Goal: Use online tool/utility: Utilize a website feature to perform a specific function

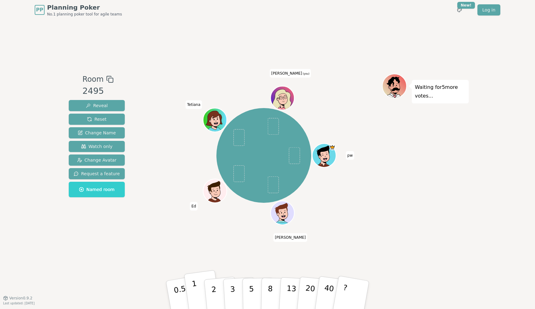
click at [197, 280] on button "1" at bounding box center [202, 295] width 37 height 50
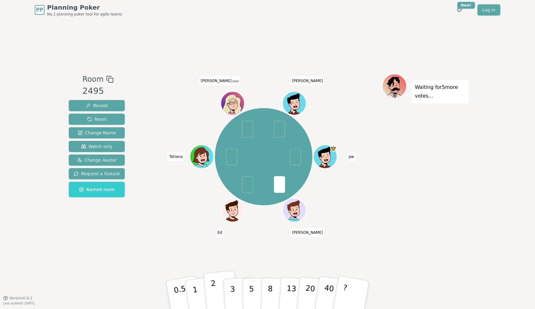
click at [213, 291] on p "2" at bounding box center [215, 296] width 8 height 34
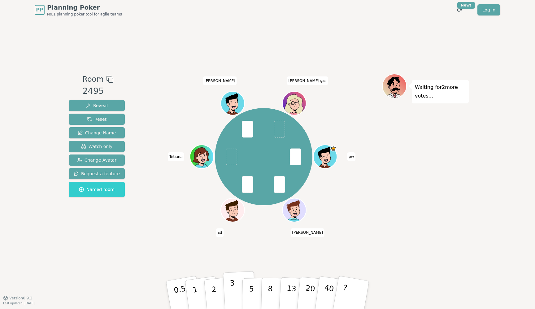
click at [233, 291] on p "3" at bounding box center [233, 296] width 7 height 34
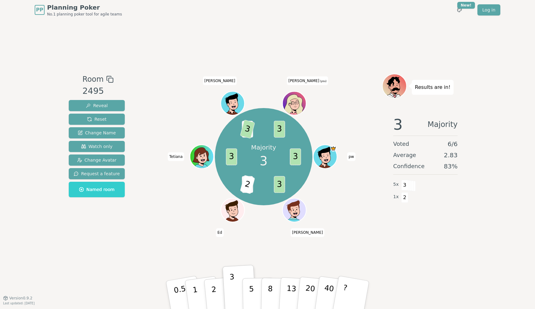
click at [474, 37] on div "PP Planning Poker No.1 planning poker tool for agile teams Toggle theme New! Lo…" at bounding box center [267, 154] width 535 height 309
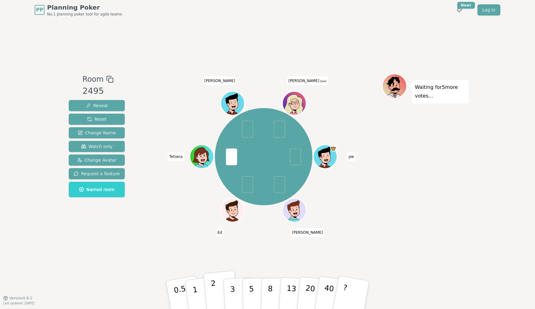
click at [220, 290] on button "2" at bounding box center [220, 295] width 35 height 49
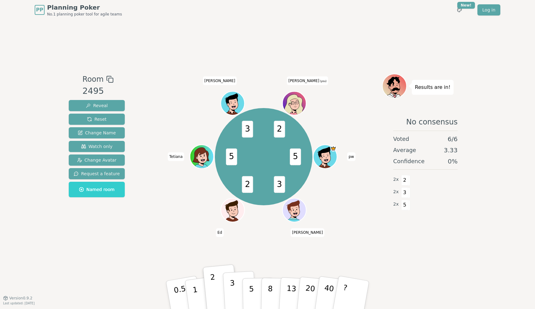
click at [231, 294] on p "3" at bounding box center [233, 296] width 7 height 34
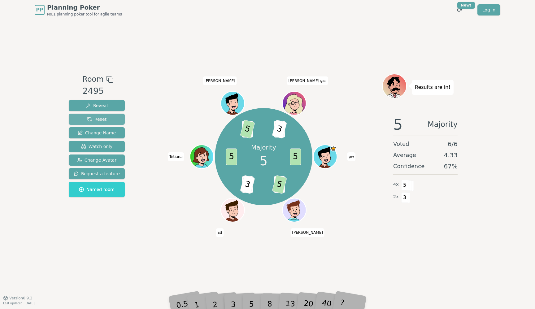
click at [114, 123] on button "Reset" at bounding box center [97, 119] width 56 height 11
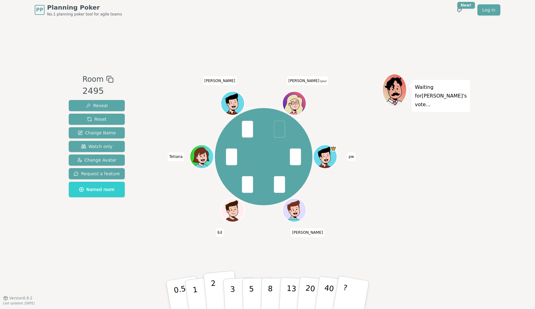
click at [216, 296] on button "2" at bounding box center [220, 295] width 35 height 49
click at [216, 290] on button "2" at bounding box center [220, 295] width 35 height 49
